Goal: Find specific page/section: Find specific page/section

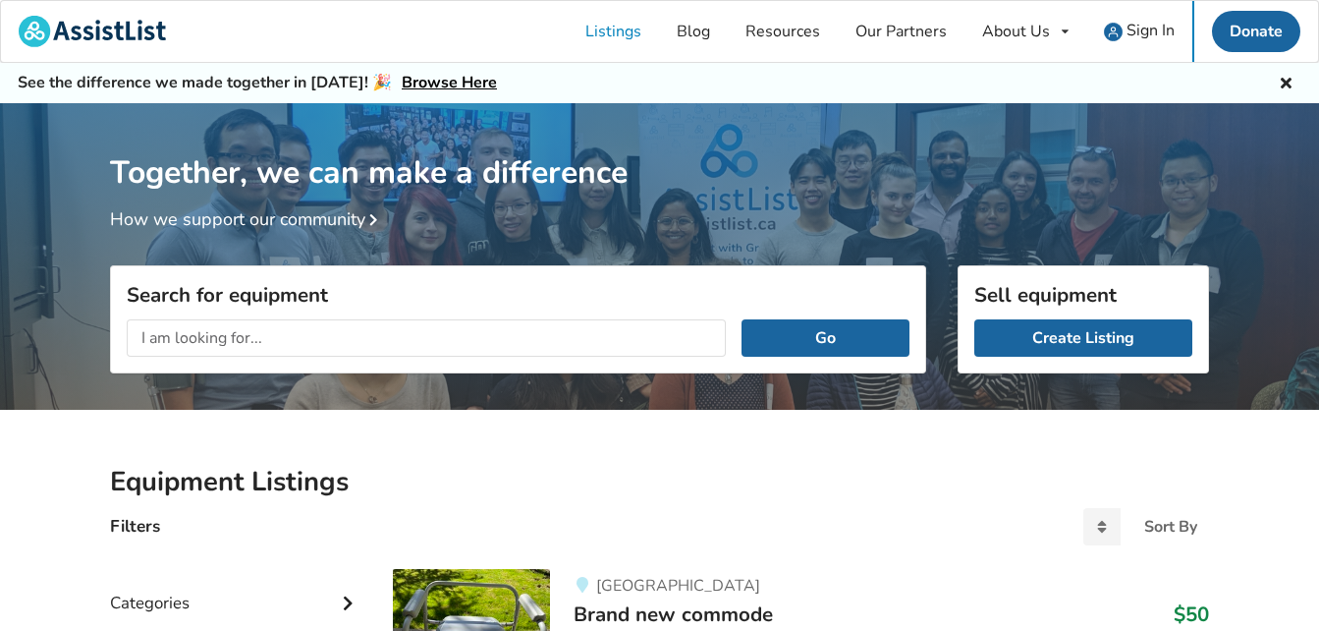
click at [231, 330] on input "text" at bounding box center [426, 337] width 599 height 37
click at [741, 319] on button "Go" at bounding box center [825, 337] width 168 height 37
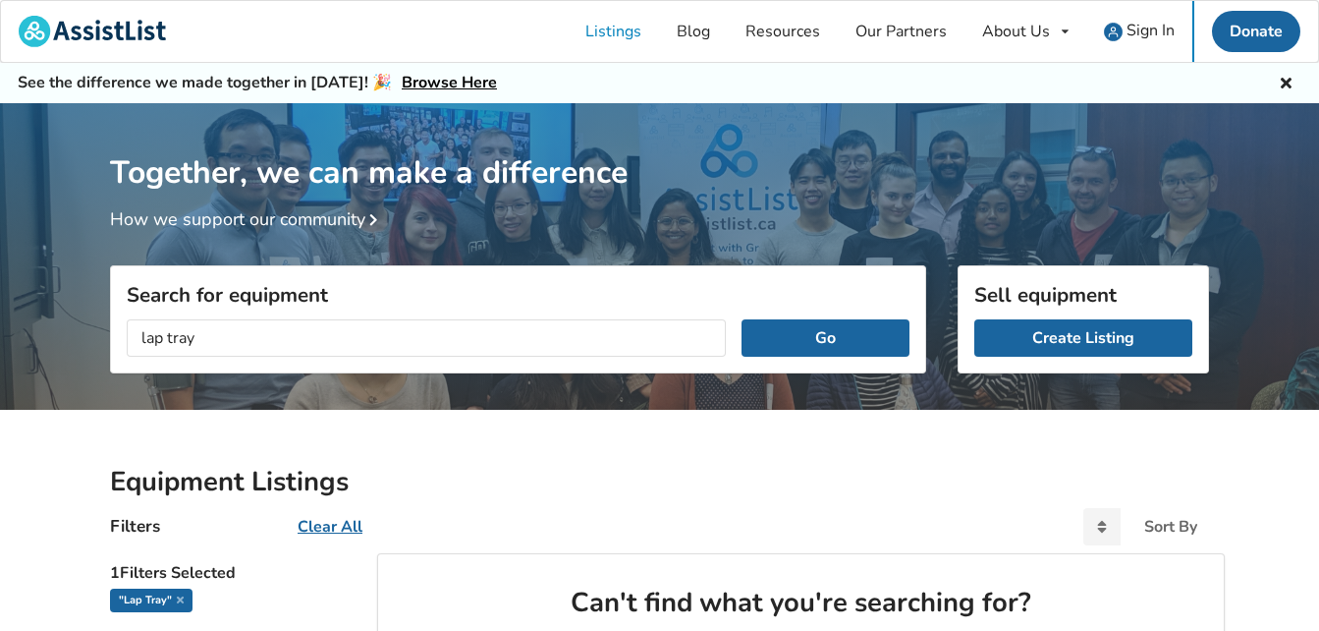
click at [143, 343] on input "lap tray" at bounding box center [426, 337] width 599 height 37
click at [821, 335] on button "Go" at bounding box center [825, 337] width 168 height 37
click at [140, 335] on input "lap tray" at bounding box center [426, 337] width 599 height 37
click at [800, 355] on button "Go" at bounding box center [825, 337] width 168 height 37
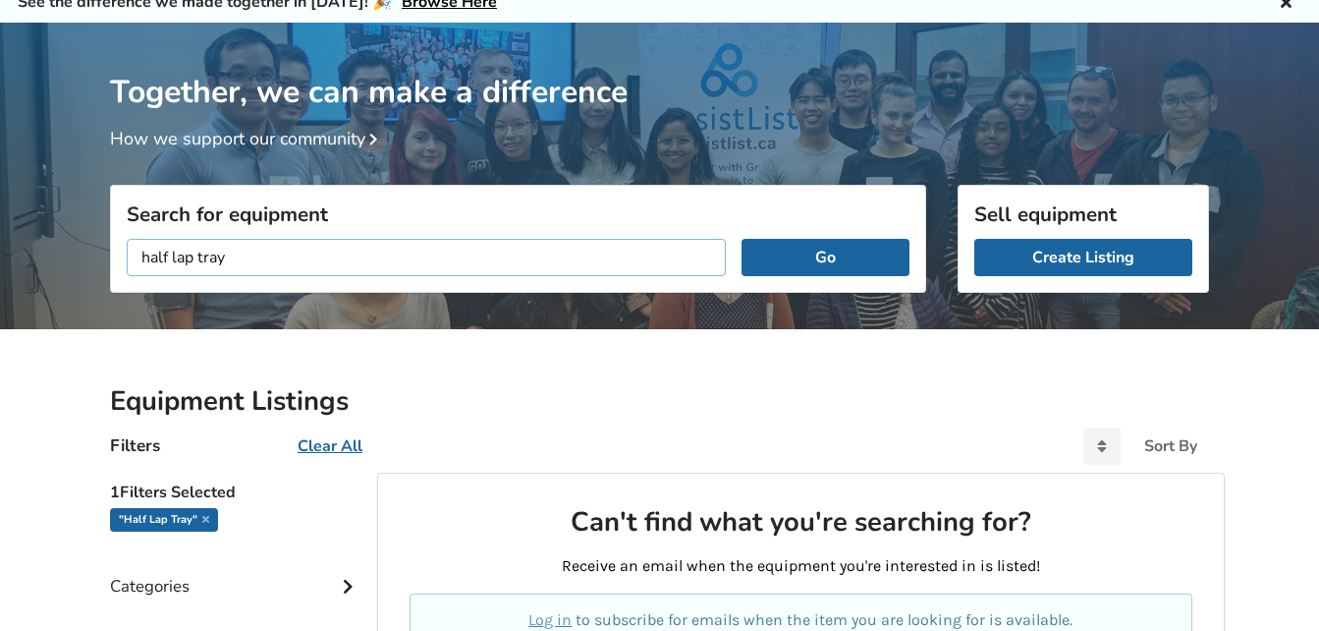
click at [191, 256] on input "half lap tray" at bounding box center [426, 257] width 599 height 37
click at [853, 261] on button "Go" at bounding box center [825, 257] width 168 height 37
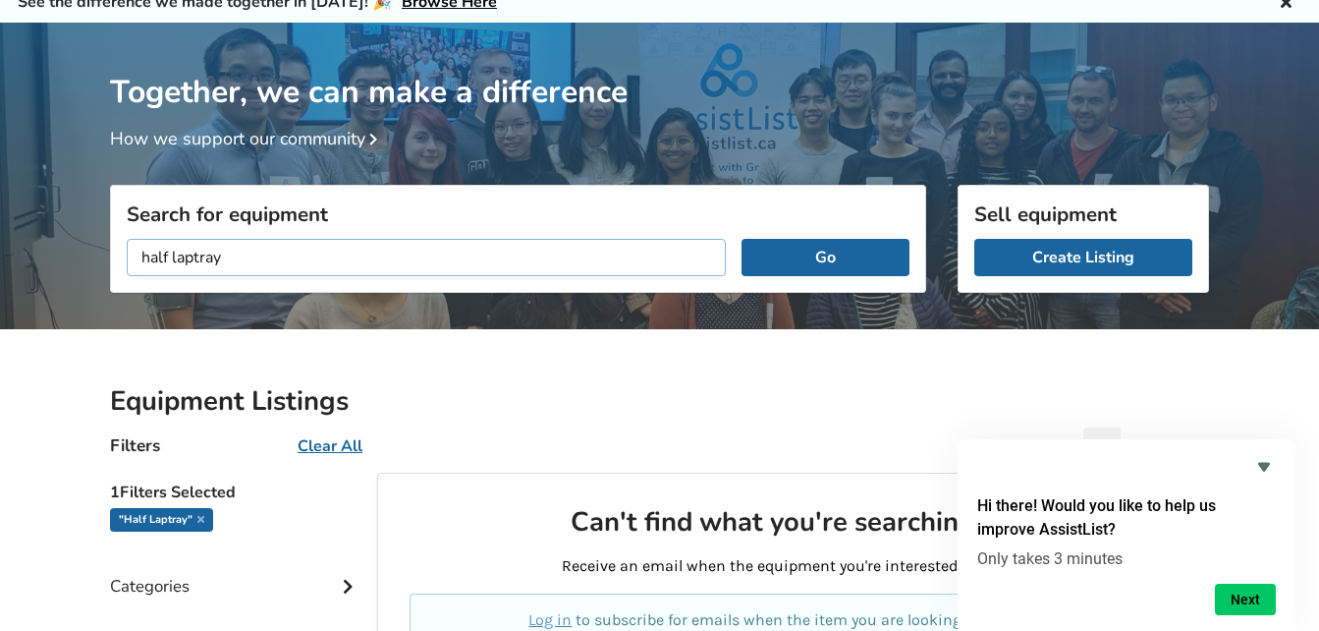
drag, startPoint x: 168, startPoint y: 254, endPoint x: 60, endPoint y: 258, distance: 108.1
click at [60, 258] on div "Together, we can make a difference How we support our community Search for equi…" at bounding box center [659, 520] width 1319 height 995
click at [826, 266] on button "Go" at bounding box center [825, 257] width 168 height 37
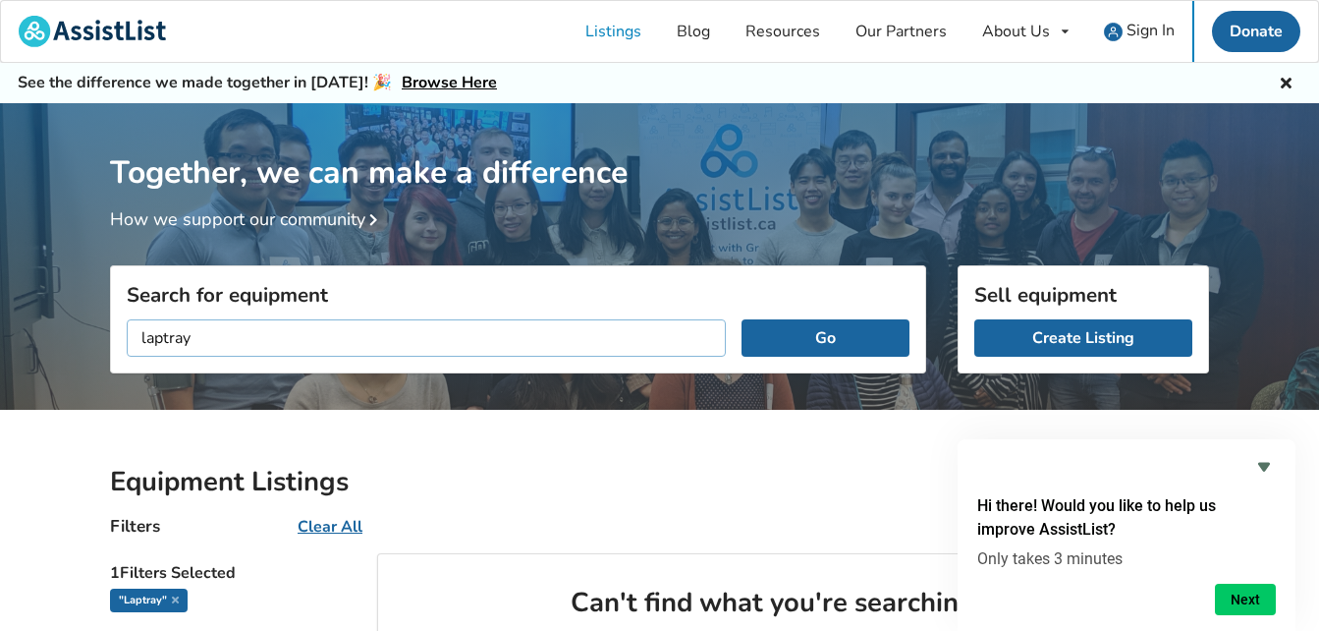
click at [220, 329] on input "laptray" at bounding box center [426, 337] width 599 height 37
click at [829, 328] on button "Go" at bounding box center [825, 337] width 168 height 37
drag, startPoint x: 242, startPoint y: 334, endPoint x: 79, endPoint y: 331, distance: 163.1
click at [79, 331] on div "Together, we can make a difference How we support our community Search for equi…" at bounding box center [659, 600] width 1319 height 995
click at [79, 331] on div "Together, we can make a difference How we support our community" at bounding box center [659, 262] width 1319 height 319
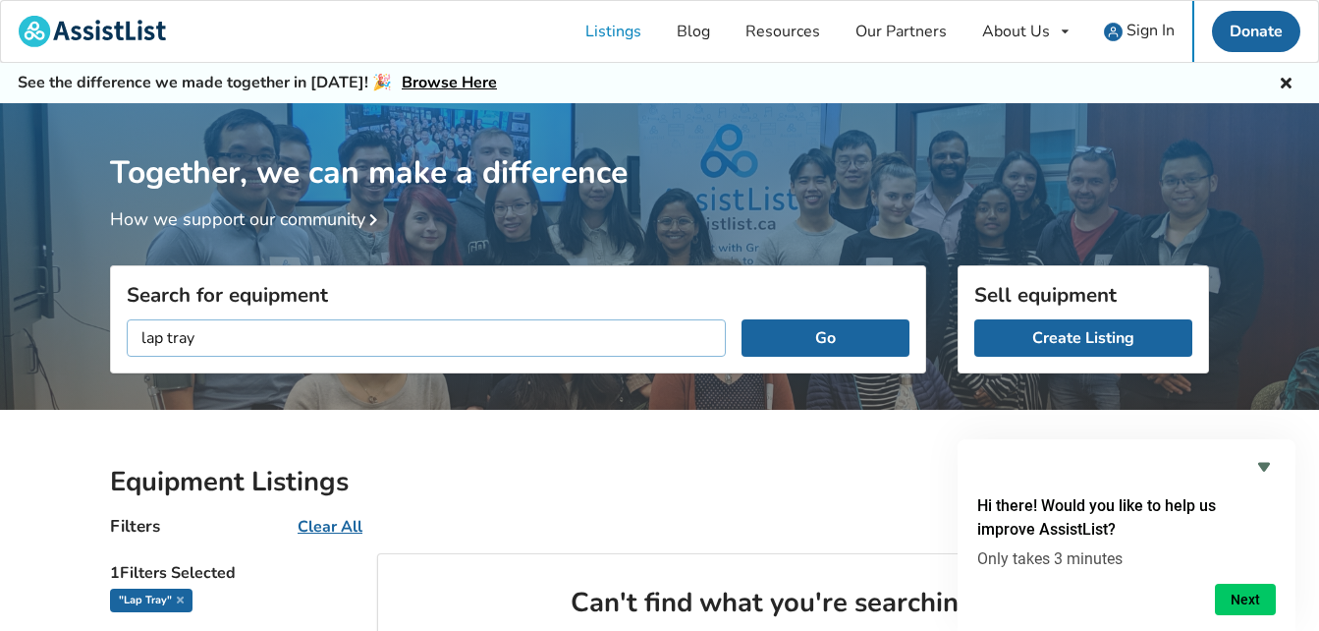
click at [210, 341] on input "lap tray" at bounding box center [426, 337] width 599 height 37
type input "l"
click at [741, 319] on button "Go" at bounding box center [825, 337] width 168 height 37
drag, startPoint x: 221, startPoint y: 349, endPoint x: 20, endPoint y: 326, distance: 202.6
click at [20, 326] on div "Together, we can make a difference How we support our community Search for equi…" at bounding box center [659, 600] width 1319 height 995
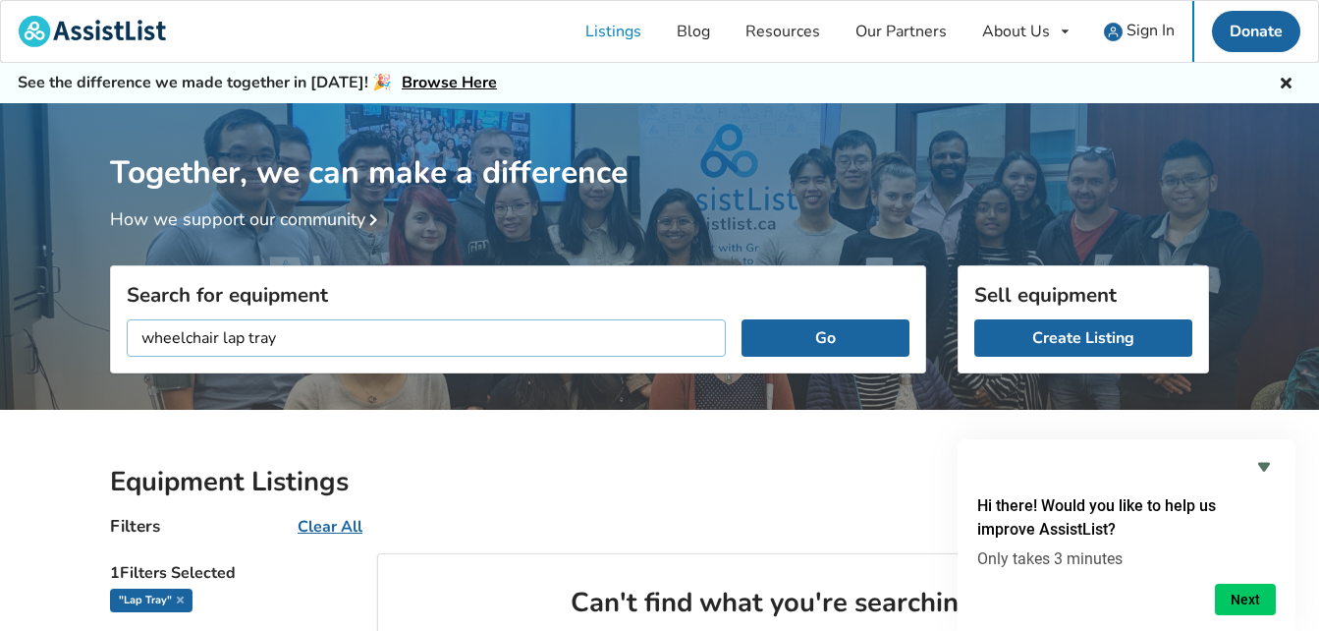
click at [741, 319] on button "Go" at bounding box center [825, 337] width 168 height 37
click at [832, 342] on button "Go" at bounding box center [825, 337] width 168 height 37
click at [247, 340] on input "wheelchair lap tray" at bounding box center [426, 337] width 599 height 37
click at [741, 319] on button "Go" at bounding box center [825, 337] width 168 height 37
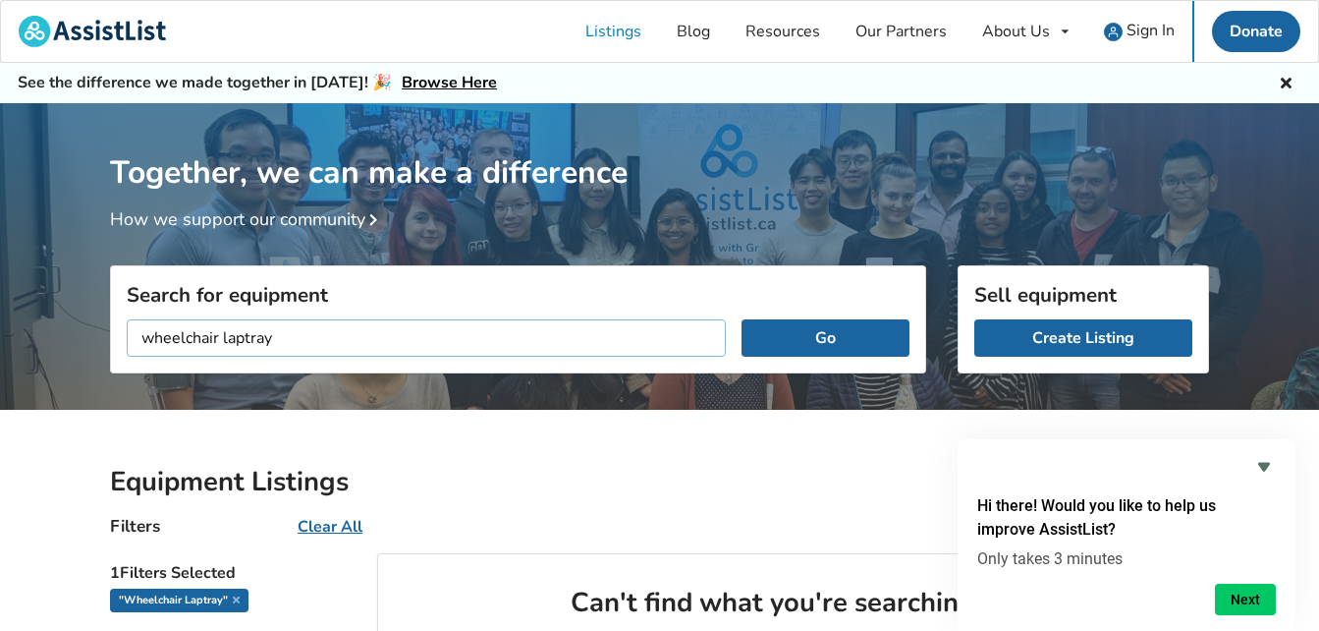
click at [302, 344] on input "wheelchair laptray" at bounding box center [426, 337] width 599 height 37
type input "wheelchair laptray"
click at [762, 351] on button "Go" at bounding box center [825, 337] width 168 height 37
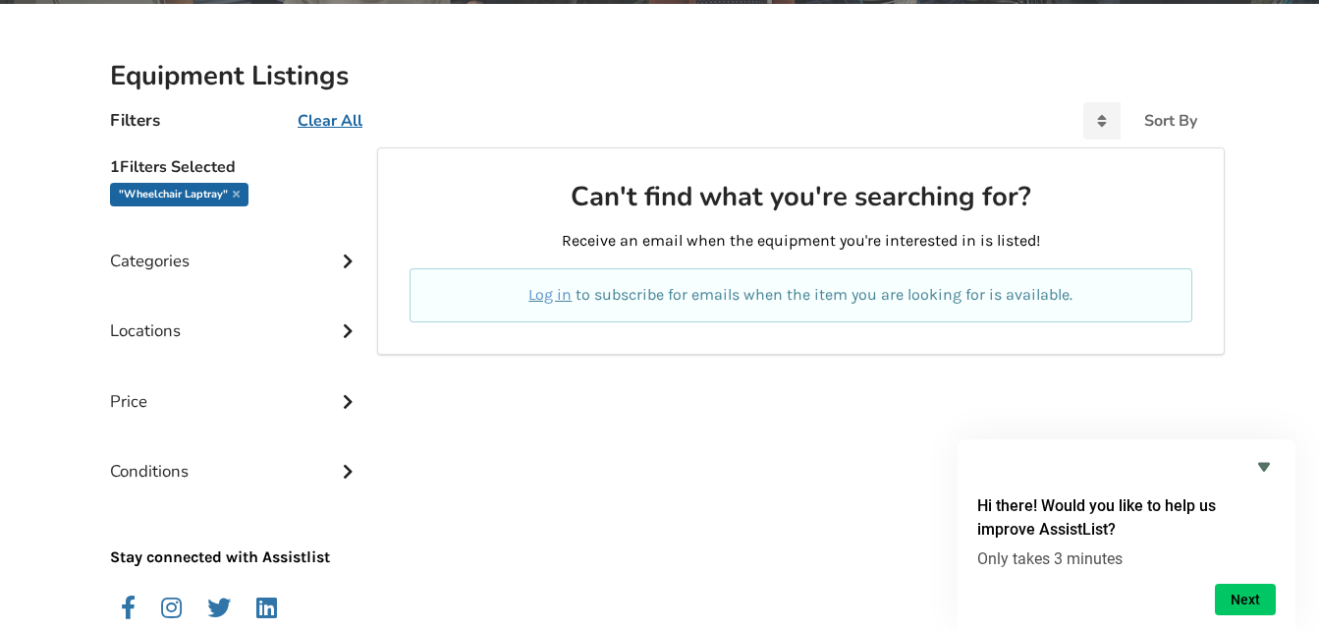
scroll to position [421, 0]
